Goal: Task Accomplishment & Management: Complete application form

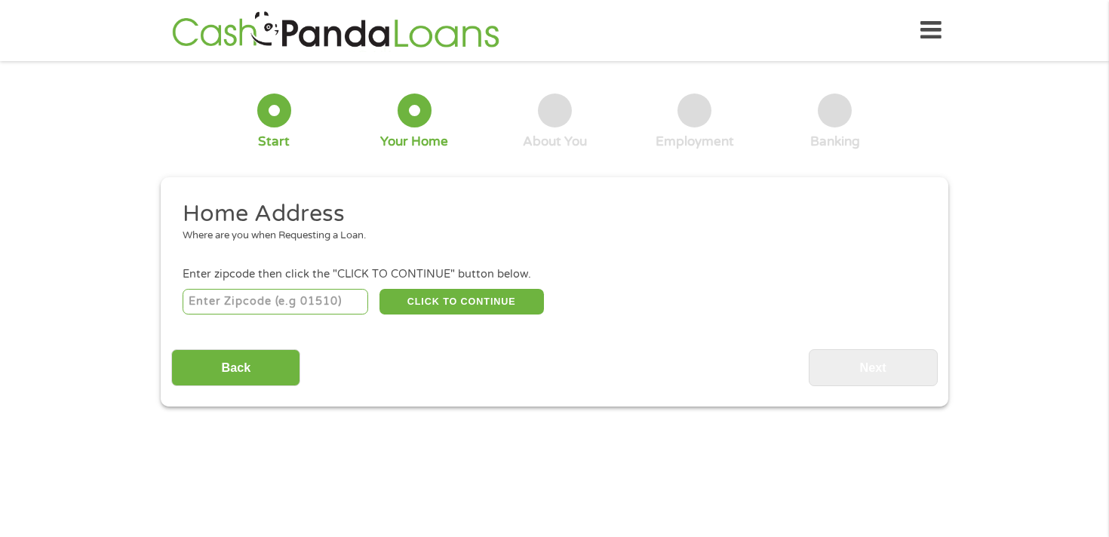
click at [302, 306] on input "number" at bounding box center [276, 302] width 186 height 26
type input "94806"
click at [437, 299] on button "CLICK TO CONTINUE" at bounding box center [461, 302] width 164 height 26
type input "94806"
type input "San Pablo"
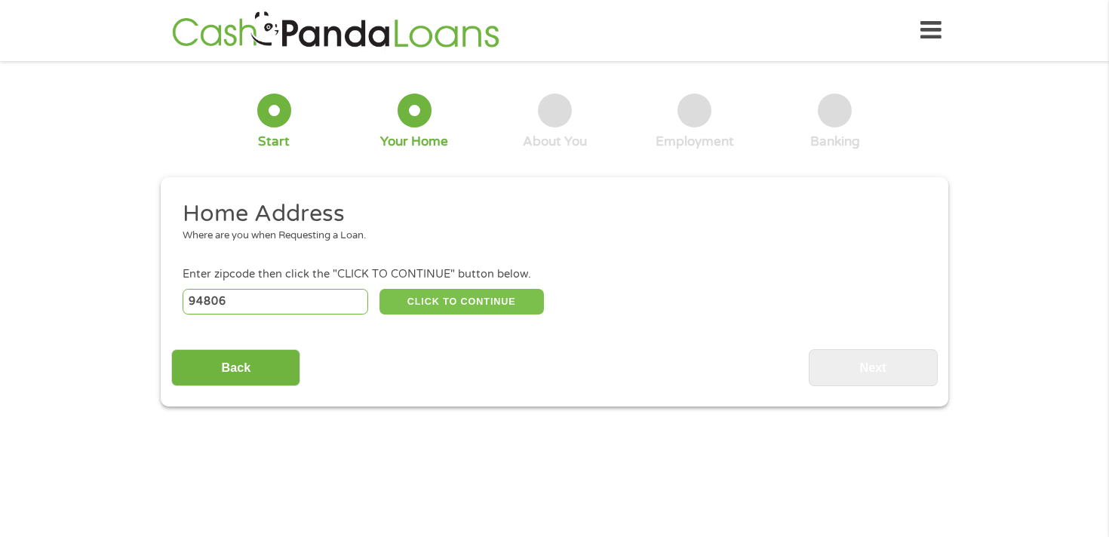
select select "[US_STATE]"
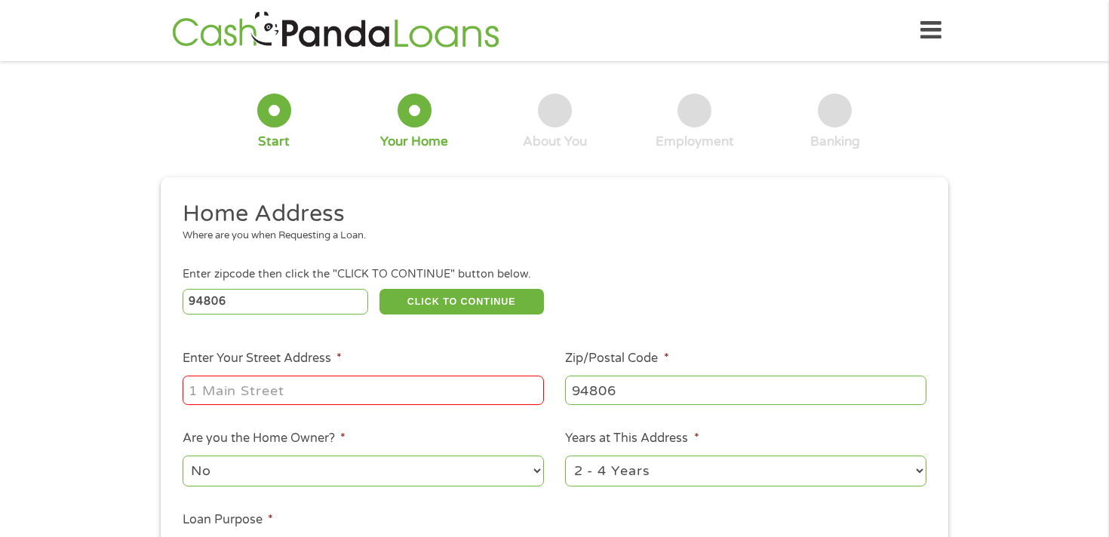
click at [333, 387] on input "Enter Your Street Address *" at bounding box center [363, 390] width 361 height 29
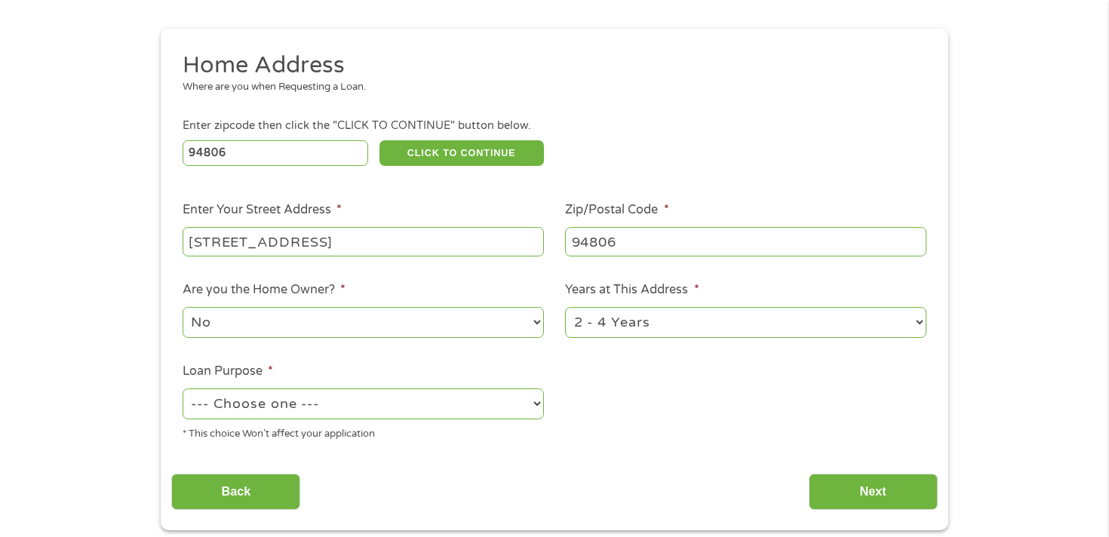
scroll to position [154, 0]
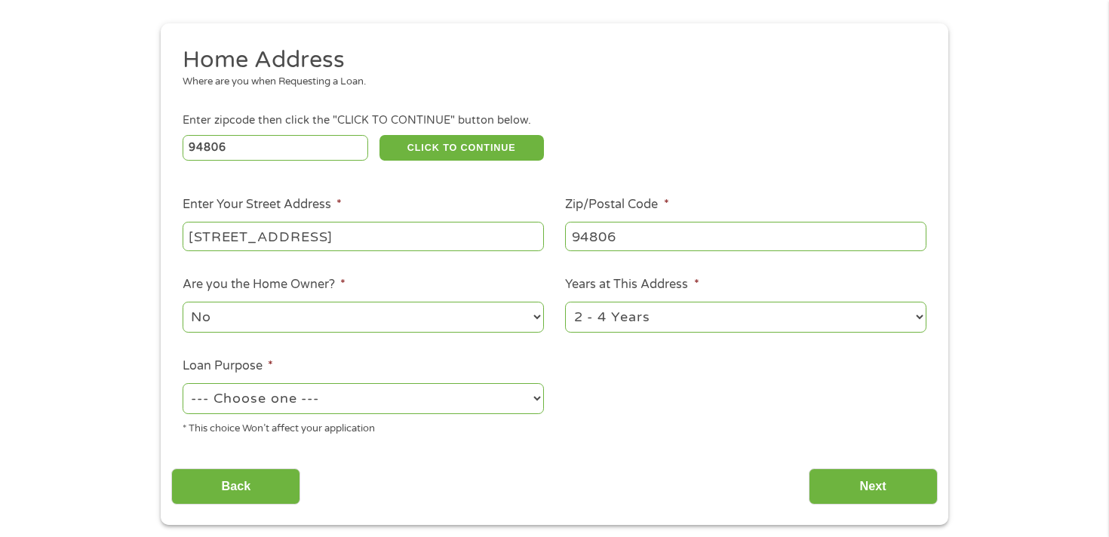
type input "[STREET_ADDRESS]"
click at [403, 400] on select "--- Choose one --- Pay Bills Debt Consolidation Home Improvement Major Purchase…" at bounding box center [363, 398] width 361 height 31
select select "paybills"
click at [183, 384] on select "--- Choose one --- Pay Bills Debt Consolidation Home Improvement Major Purchase…" at bounding box center [363, 398] width 361 height 31
click at [827, 480] on input "Next" at bounding box center [873, 486] width 129 height 37
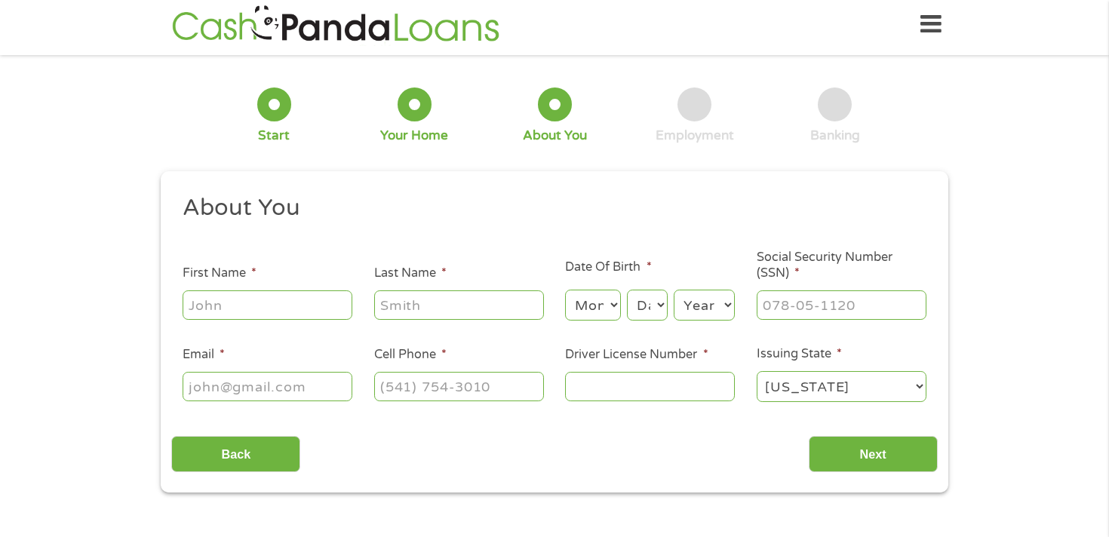
scroll to position [0, 0]
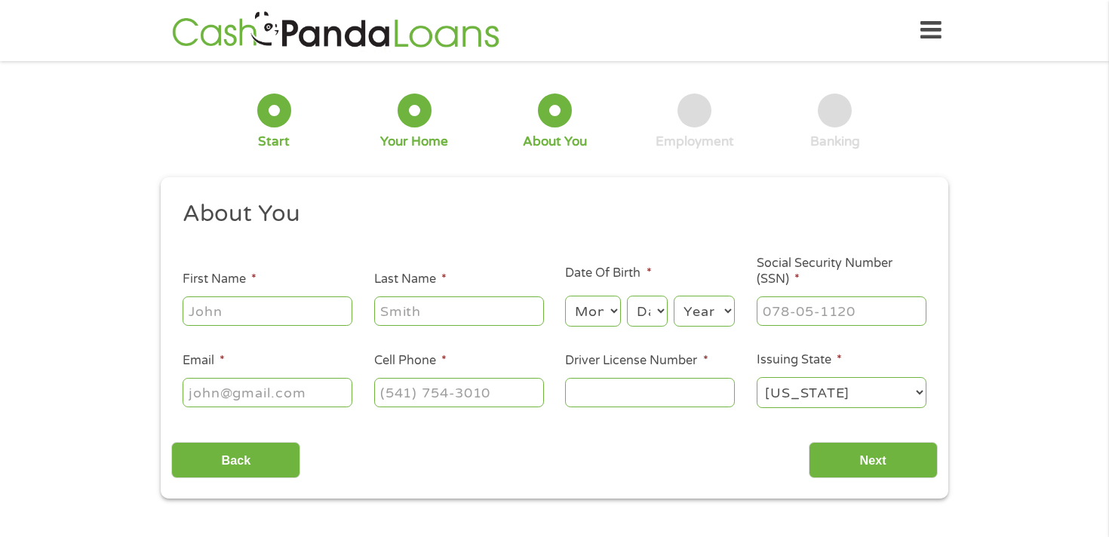
click at [275, 309] on input "First Name *" at bounding box center [268, 310] width 170 height 29
type input "[PERSON_NAME]"
click at [434, 306] on input "Last Name *" at bounding box center [459, 310] width 170 height 29
type input "[PERSON_NAME]"
click at [598, 311] on select "Month 1 2 3 4 5 6 7 8 9 10 11 12" at bounding box center [592, 311] width 55 height 31
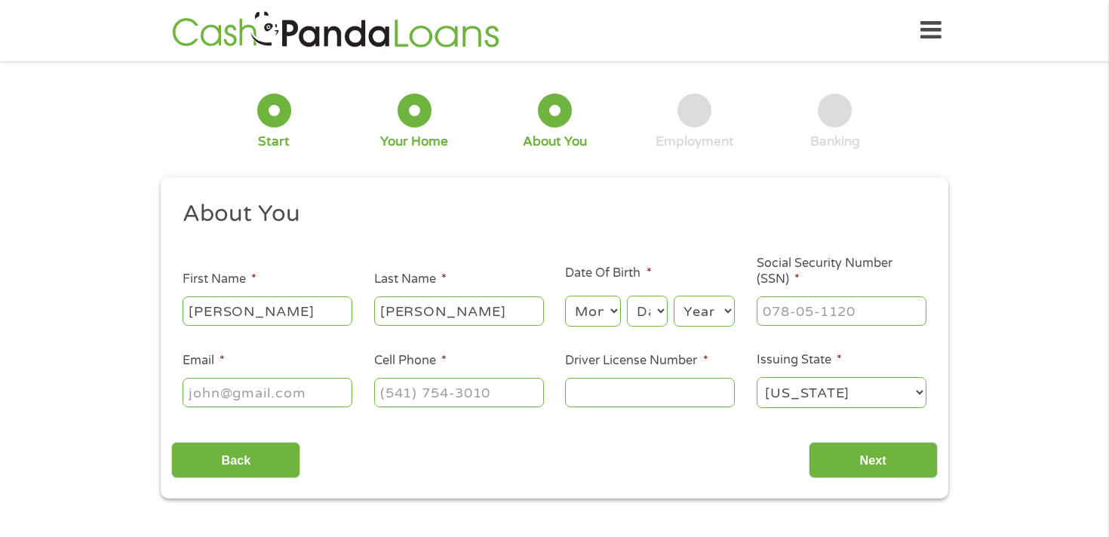
select select "1"
click at [565, 296] on select "Month 1 2 3 4 5 6 7 8 9 10 11 12" at bounding box center [592, 311] width 55 height 31
click at [641, 311] on select "Day 1 2 3 4 5 6 7 8 9 10 11 12 13 14 15 16 17 18 19 20 21 22 23 24 25 26 27 28 …" at bounding box center [647, 311] width 41 height 31
select select "12"
click at [627, 296] on select "Day 1 2 3 4 5 6 7 8 9 10 11 12 13 14 15 16 17 18 19 20 21 22 23 24 25 26 27 28 …" at bounding box center [647, 311] width 41 height 31
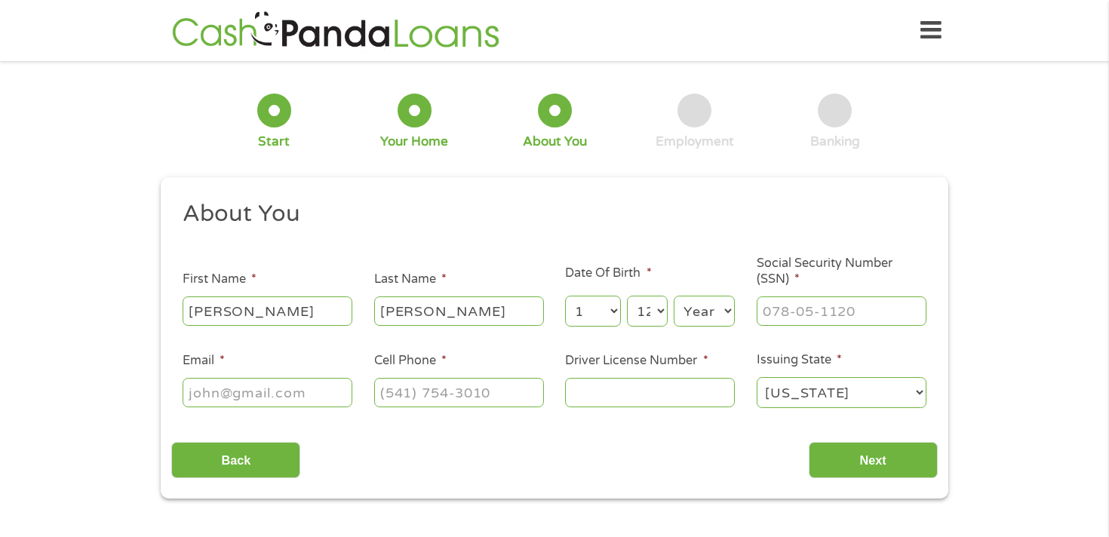
click at [707, 302] on select "Year [DATE] 2006 2005 2004 2003 2002 2001 2000 1999 1998 1997 1996 1995 1994 19…" at bounding box center [704, 311] width 61 height 31
select select "2000"
click at [674, 296] on select "Year [DATE] 2006 2005 2004 2003 2002 2001 2000 1999 1998 1997 1996 1995 1994 19…" at bounding box center [704, 311] width 61 height 31
click at [796, 325] on input "___-__-____" at bounding box center [842, 310] width 170 height 29
type input "616-17-3172"
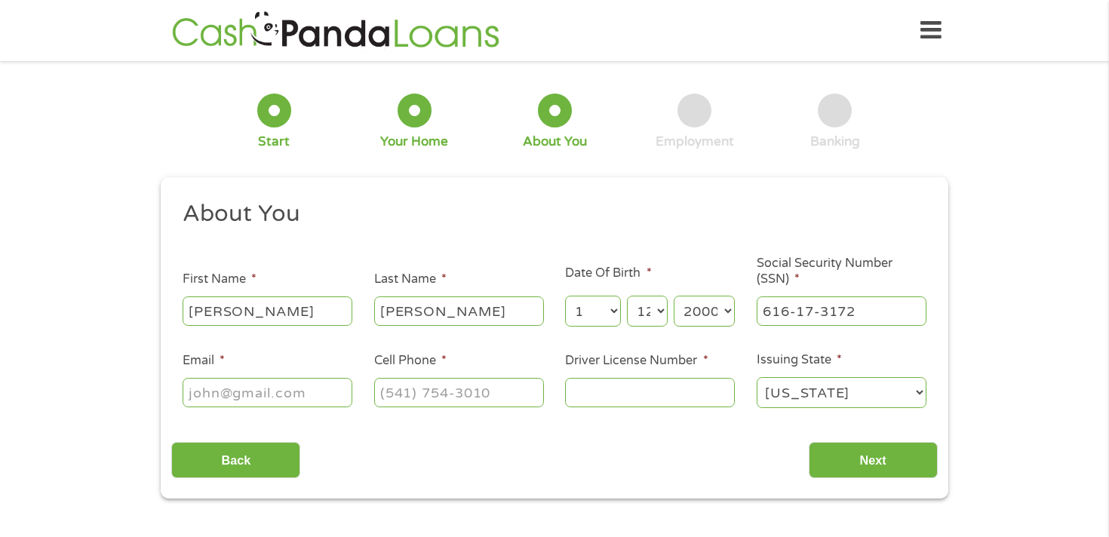
click at [278, 395] on input "Email *" at bounding box center [268, 392] width 170 height 29
type input "[EMAIL_ADDRESS][DOMAIN_NAME]"
click at [421, 388] on input "(___) ___-____" at bounding box center [459, 392] width 170 height 29
type input "[PHONE_NUMBER]"
click at [606, 398] on input "Driver License Number *" at bounding box center [650, 392] width 170 height 29
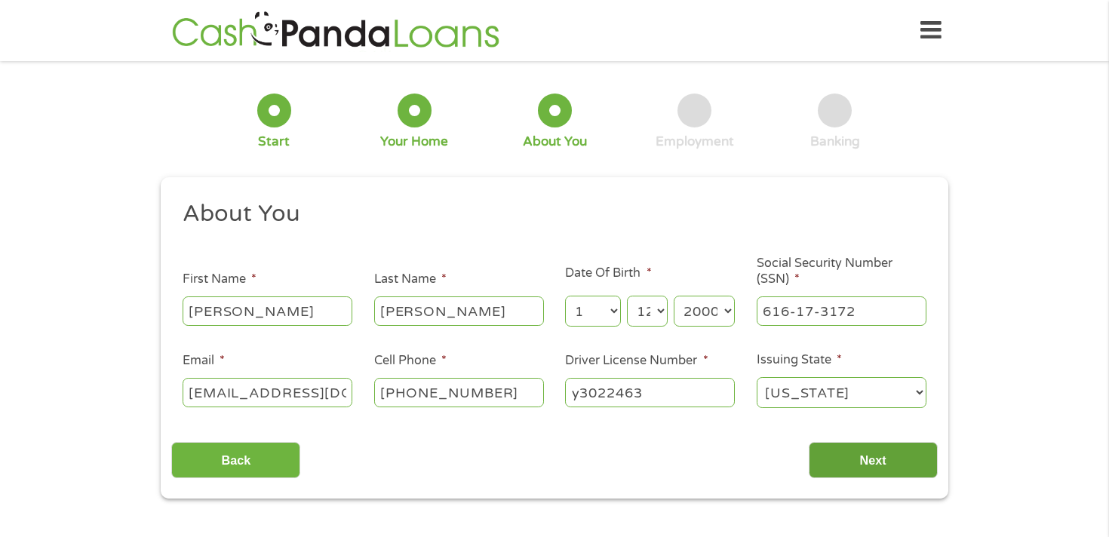
type input "y3022463"
click at [840, 460] on input "Next" at bounding box center [873, 460] width 129 height 37
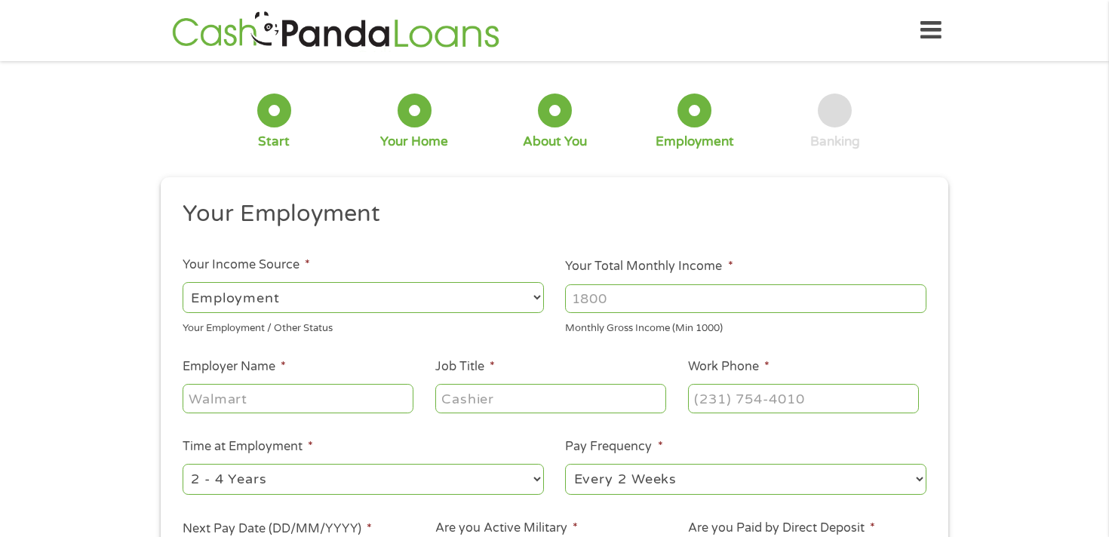
click at [609, 296] on input "Your Total Monthly Income *" at bounding box center [745, 298] width 361 height 29
type input "3800"
click at [289, 395] on input "Employer Name *" at bounding box center [298, 398] width 231 height 29
click at [472, 407] on input "Job Title *" at bounding box center [550, 398] width 231 height 29
click at [340, 398] on input "[GEOGRAPHIC_DATA]" at bounding box center [298, 398] width 231 height 29
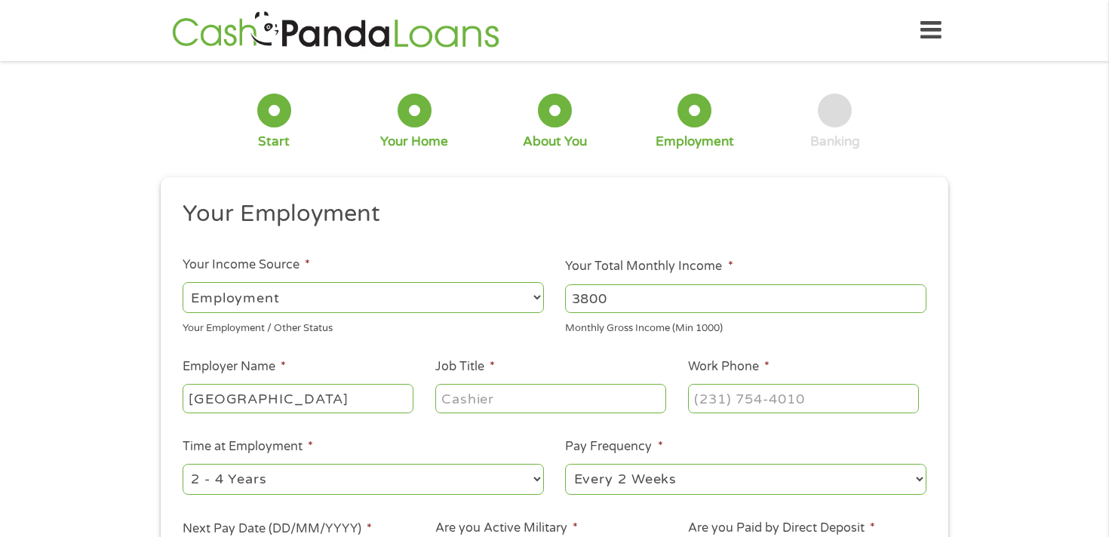
type input "[GEOGRAPHIC_DATA]"
click at [468, 400] on input "Job Title *" at bounding box center [550, 398] width 231 height 29
type input "Student"
click at [715, 401] on input "(___) ___-____" at bounding box center [803, 398] width 231 height 29
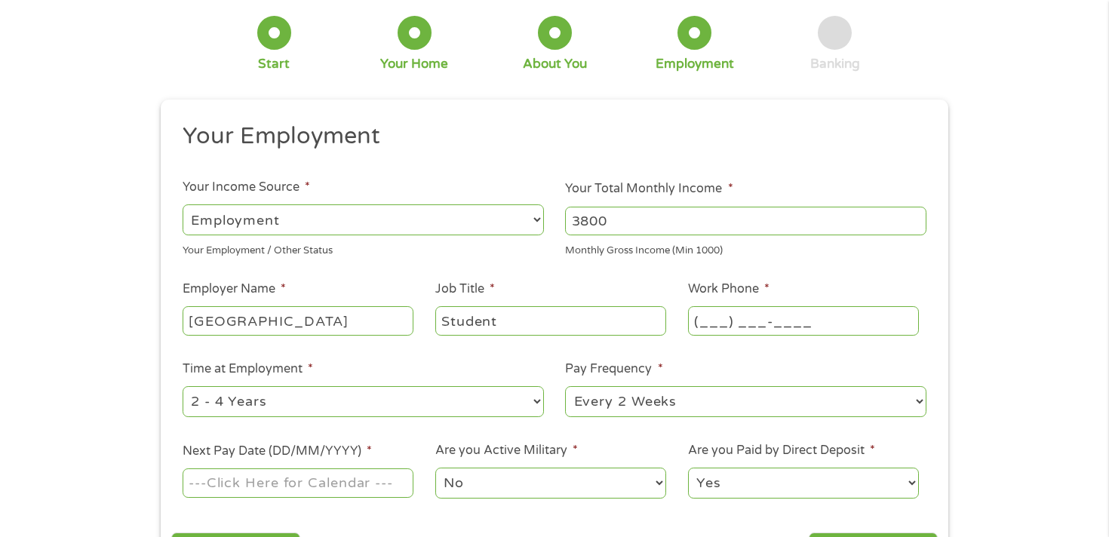
scroll to position [89, 0]
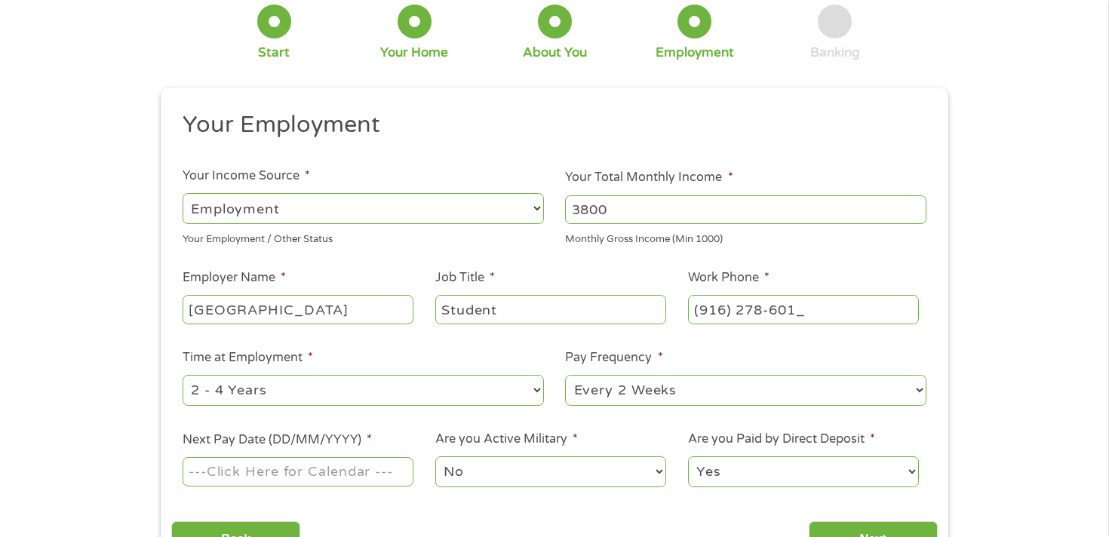
type input "[PHONE_NUMBER]"
click at [334, 462] on input "Next Pay Date (DD/MM/YYYY) *" at bounding box center [298, 471] width 231 height 29
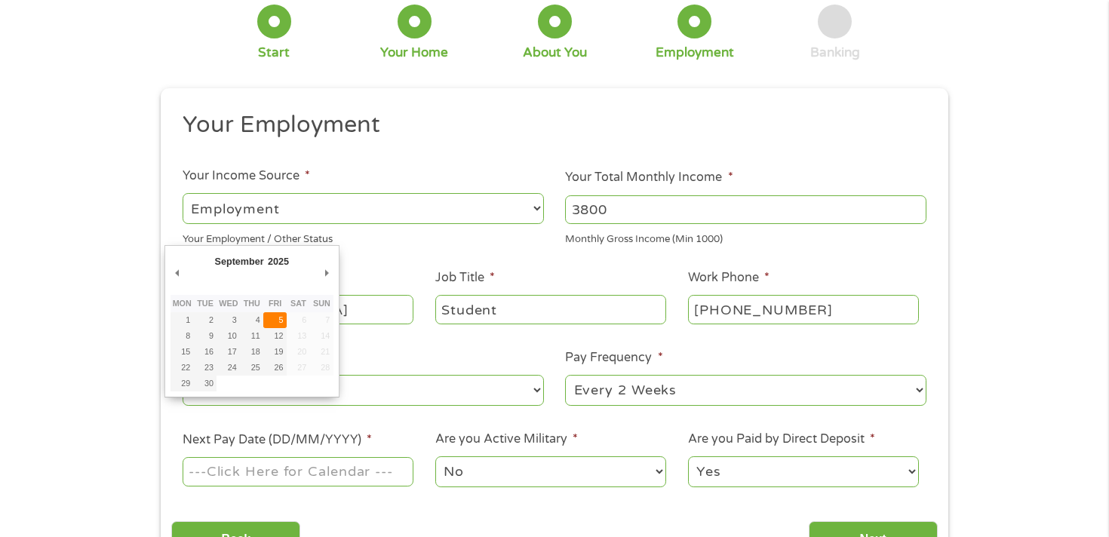
type input "[DATE]"
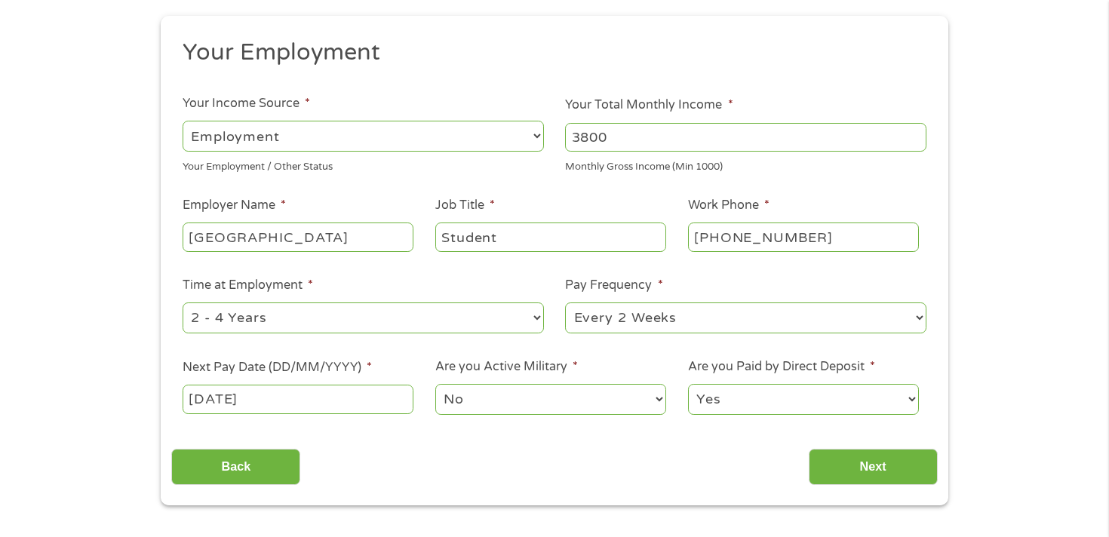
scroll to position [180, 0]
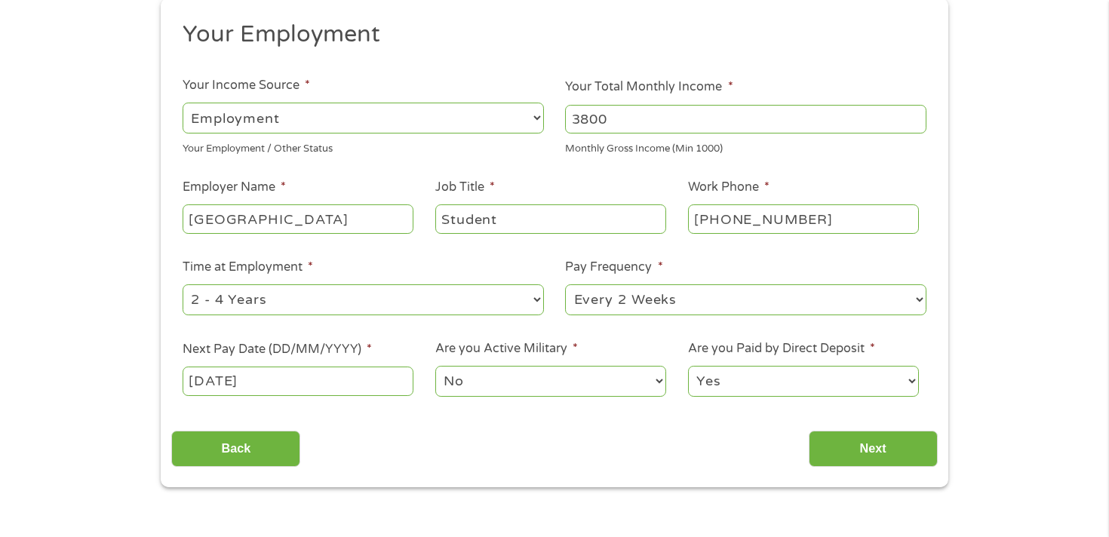
click at [772, 381] on select "Yes No" at bounding box center [803, 381] width 231 height 31
select select "0"
click at [688, 366] on select "Yes No" at bounding box center [803, 381] width 231 height 31
click at [835, 447] on input "Next" at bounding box center [873, 449] width 129 height 37
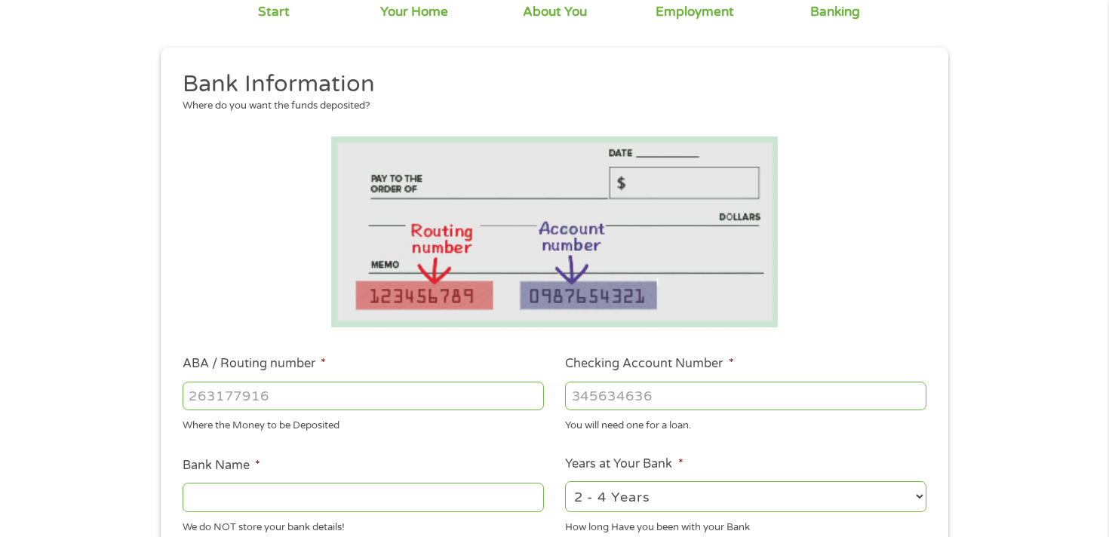
scroll to position [161, 0]
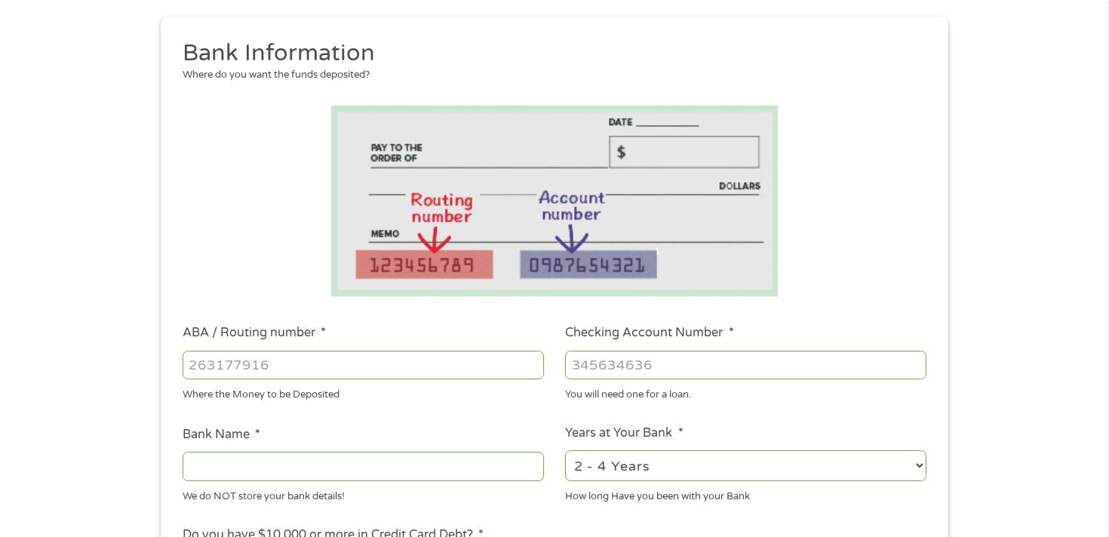
click at [405, 358] on input "ABA / Routing number *" at bounding box center [363, 365] width 361 height 29
type input "322271627"
type input "[PERSON_NAME] [PERSON_NAME] BANK NA"
type input "322271627"
click at [666, 370] on input "Checking Account Number *" at bounding box center [745, 365] width 361 height 29
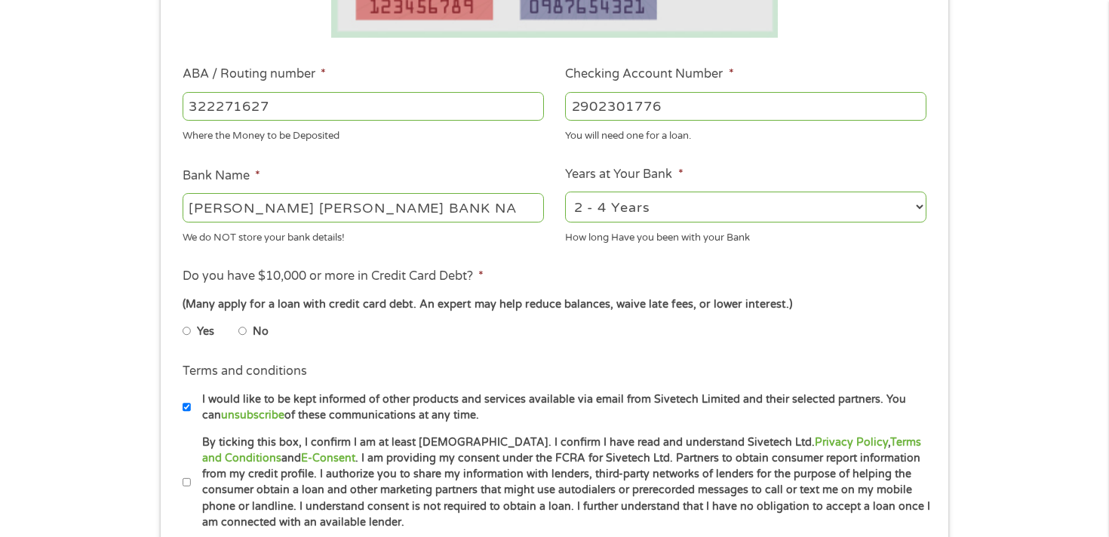
scroll to position [448, 0]
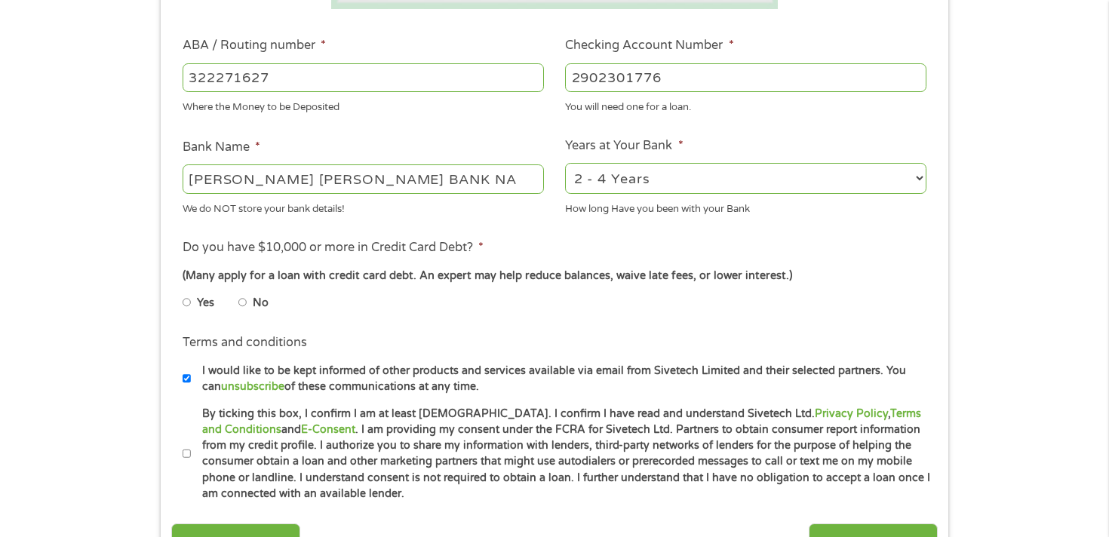
type input "2902301776"
click at [245, 302] on input "No" at bounding box center [242, 302] width 9 height 24
radio input "true"
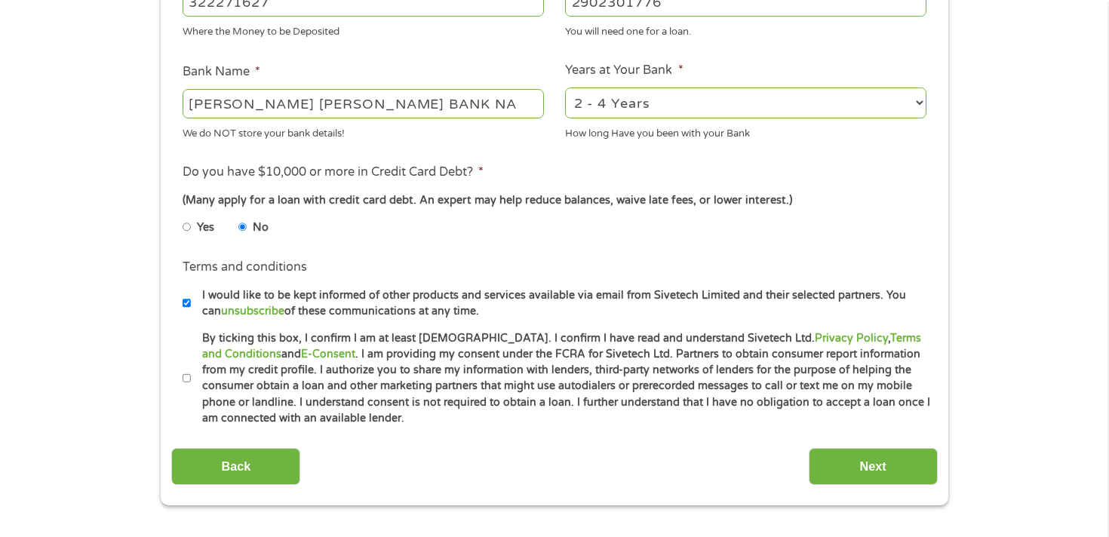
scroll to position [538, 0]
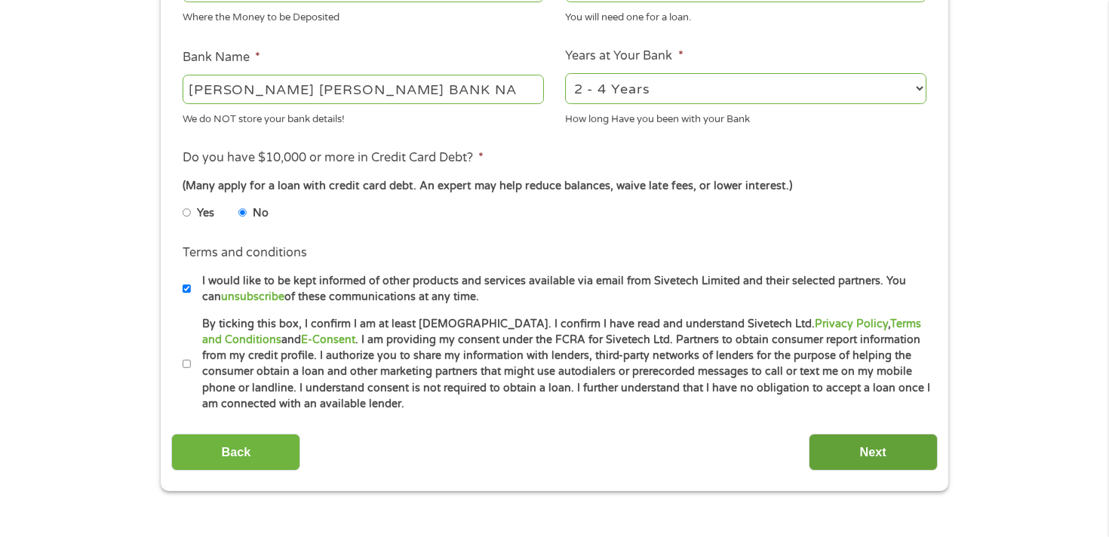
click at [852, 444] on input "Next" at bounding box center [873, 452] width 129 height 37
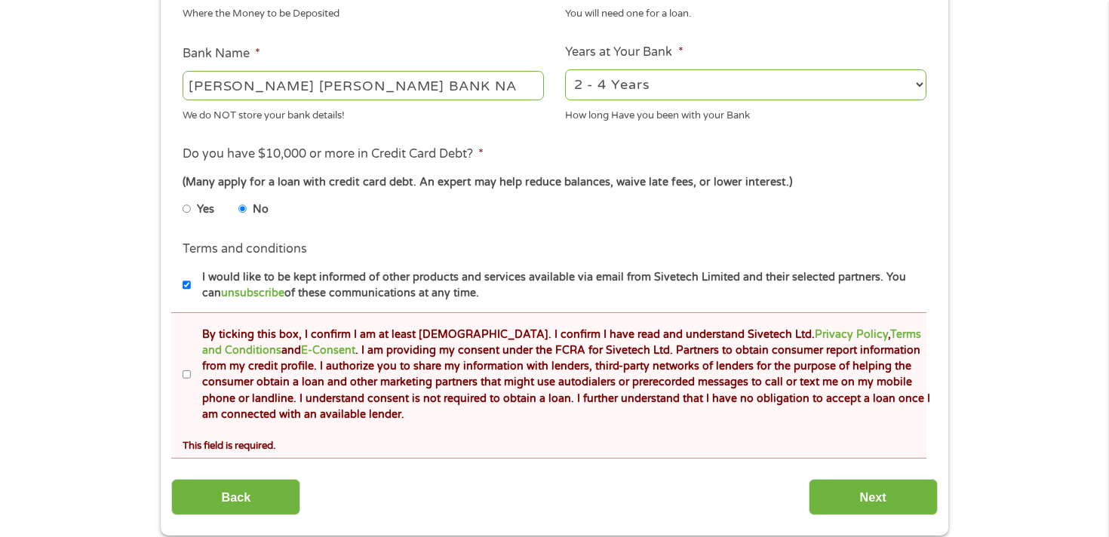
scroll to position [606, 0]
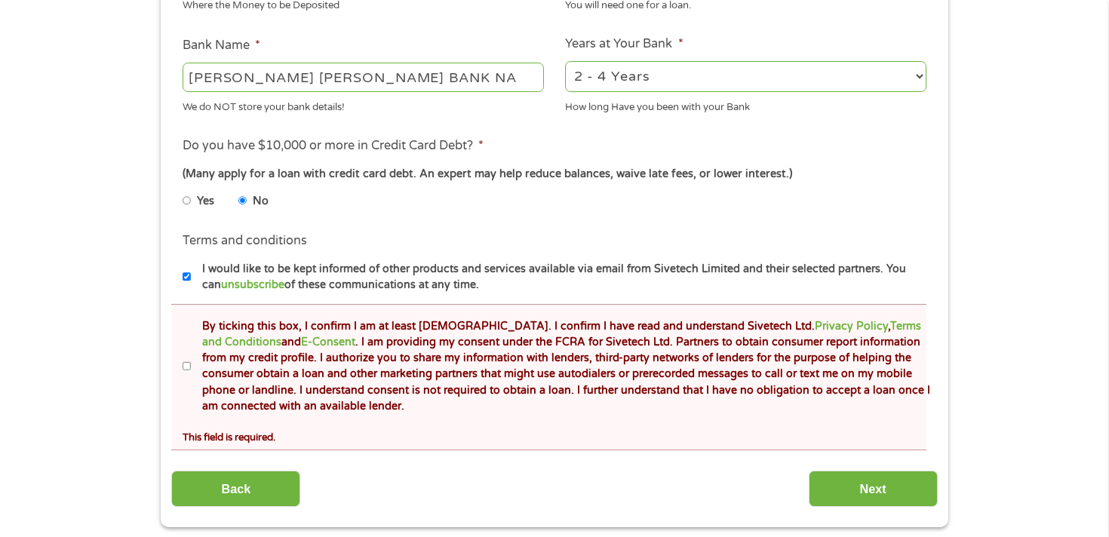
click at [189, 365] on input "By ticking this box, I confirm I am at least [DEMOGRAPHIC_DATA]. I confirm I ha…" at bounding box center [187, 367] width 9 height 24
checkbox input "true"
click at [844, 484] on input "Next" at bounding box center [873, 489] width 129 height 37
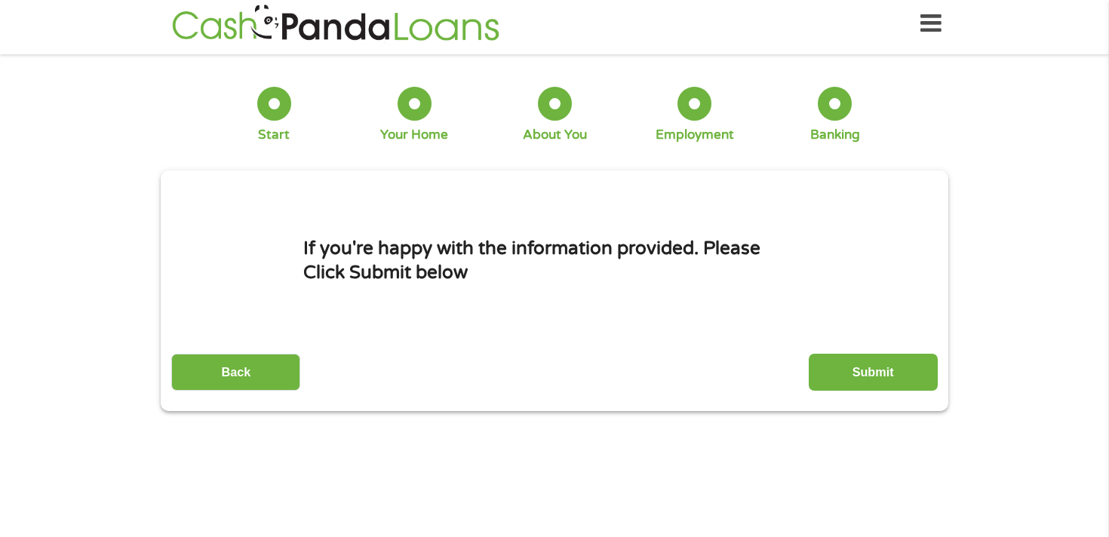
scroll to position [0, 0]
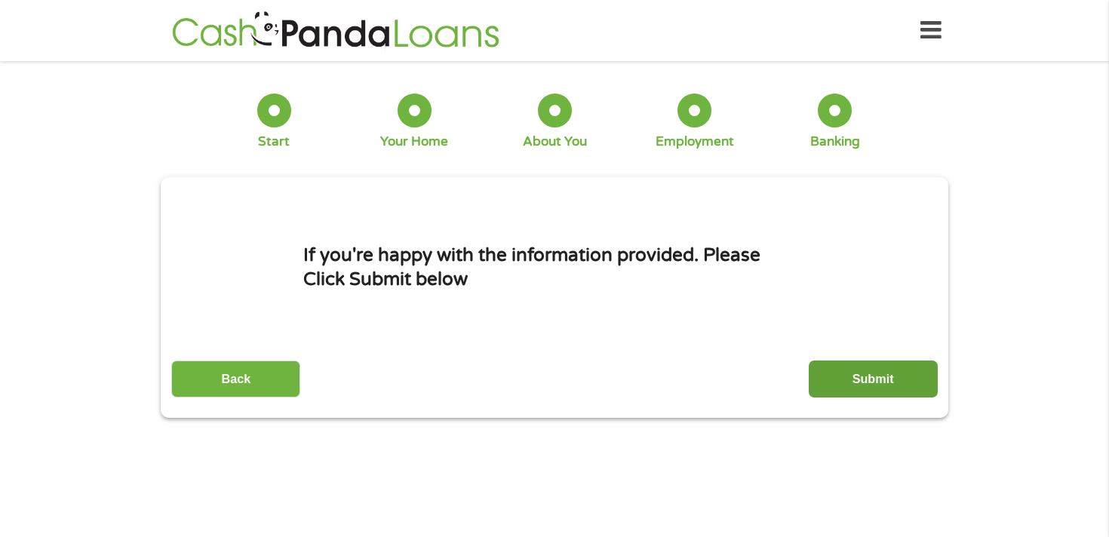
click at [826, 379] on input "Submit" at bounding box center [873, 379] width 129 height 37
